Goal: Transaction & Acquisition: Subscribe to service/newsletter

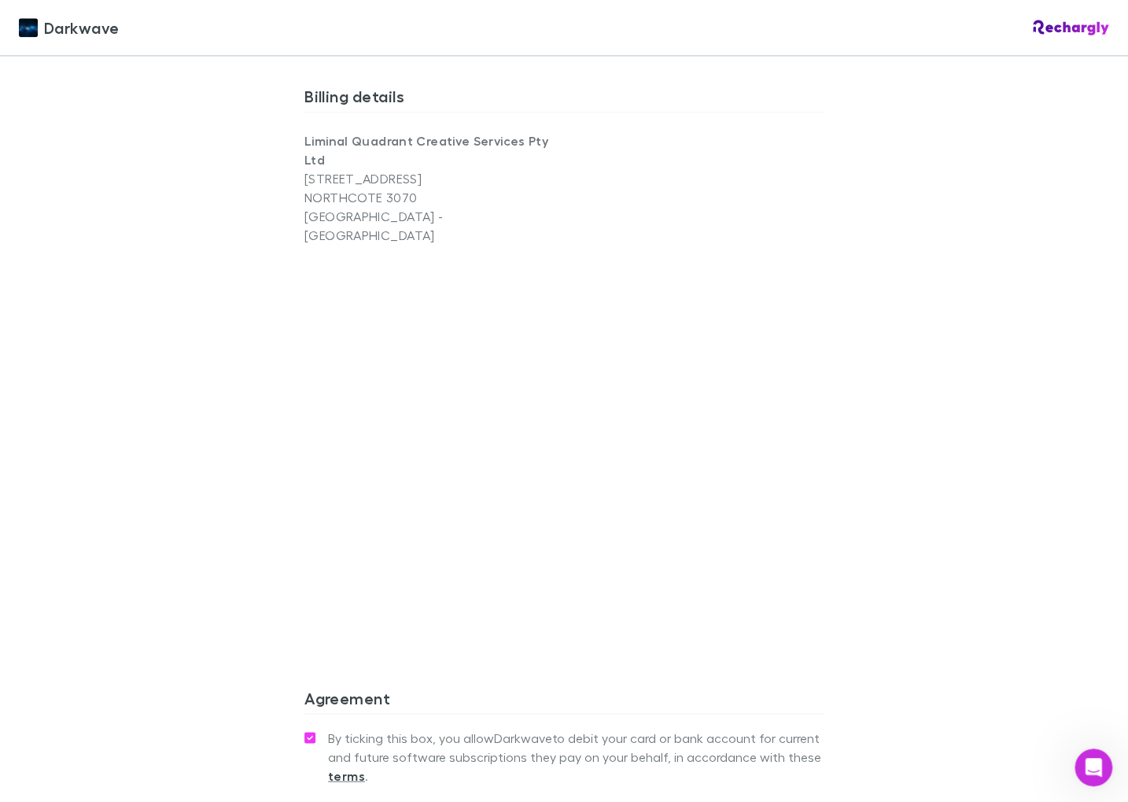
scroll to position [1198, 0]
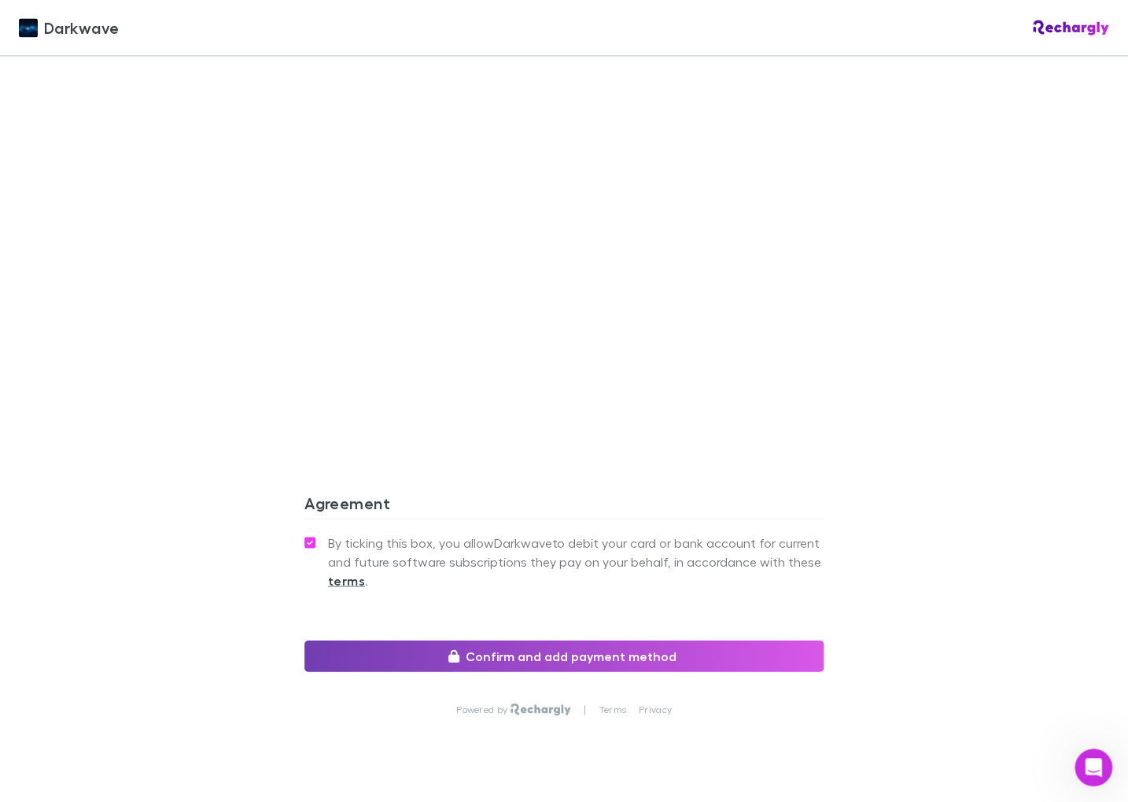
click at [615, 640] on button "Confirm and add payment method" at bounding box center [564, 655] width 519 height 31
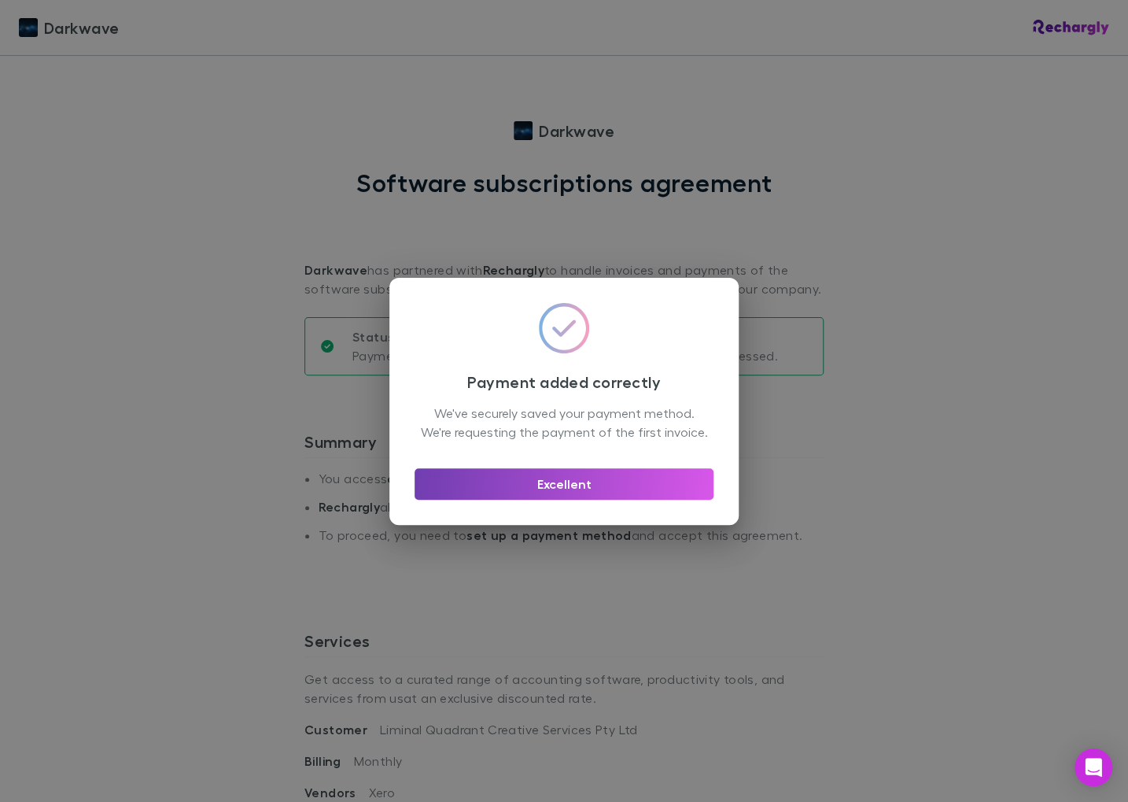
click at [567, 493] on button "Excellent" at bounding box center [564, 483] width 299 height 31
